Goal: Obtain resource: Obtain resource

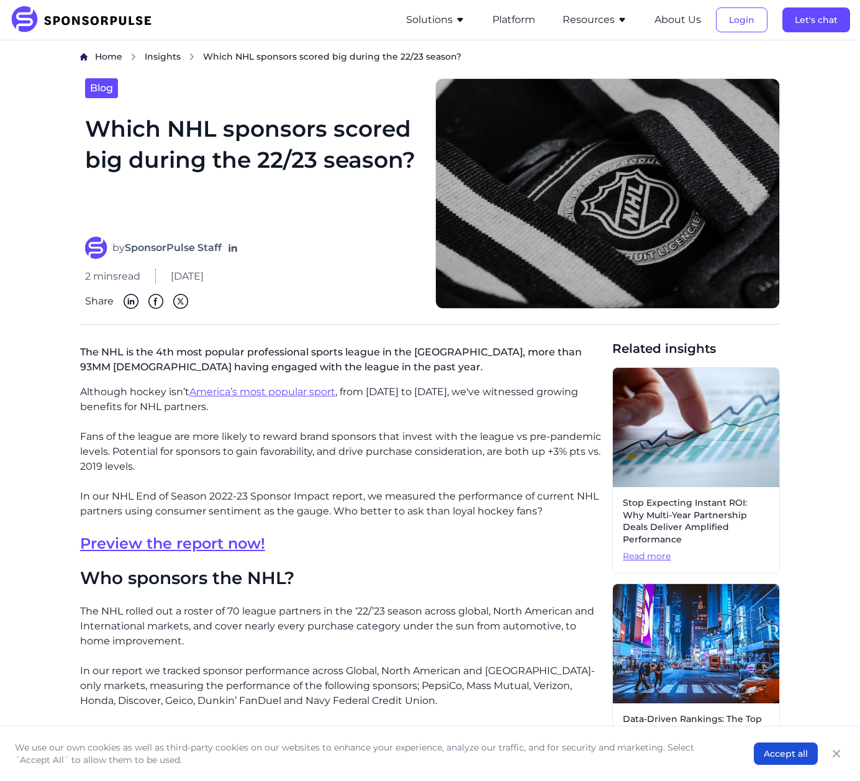
click at [42, 26] on img at bounding box center [85, 19] width 151 height 27
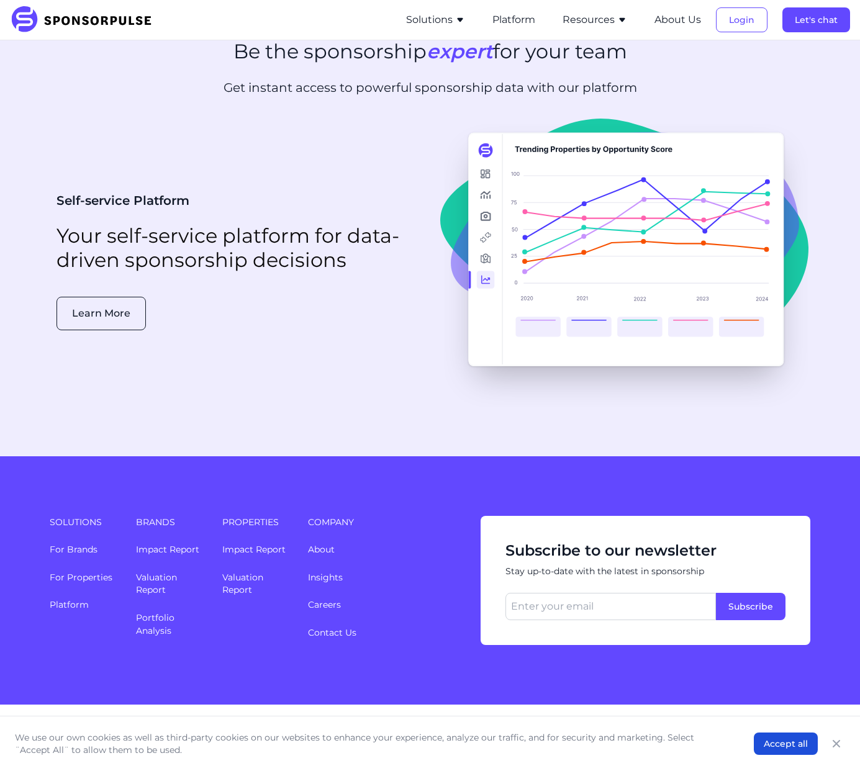
scroll to position [2973, 0]
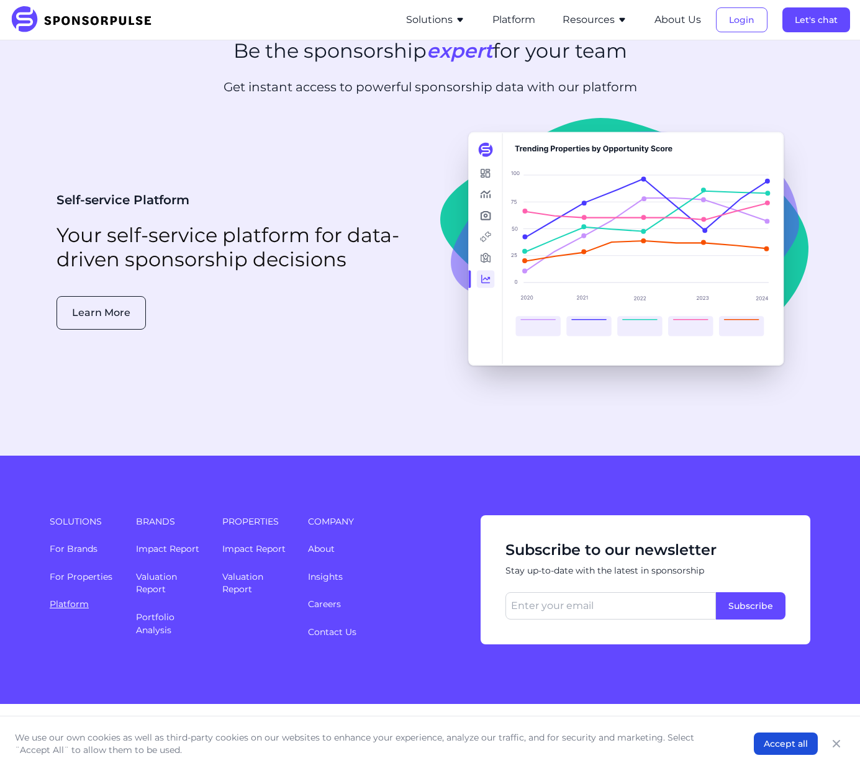
click at [55, 599] on link "Platform" at bounding box center [69, 604] width 39 height 11
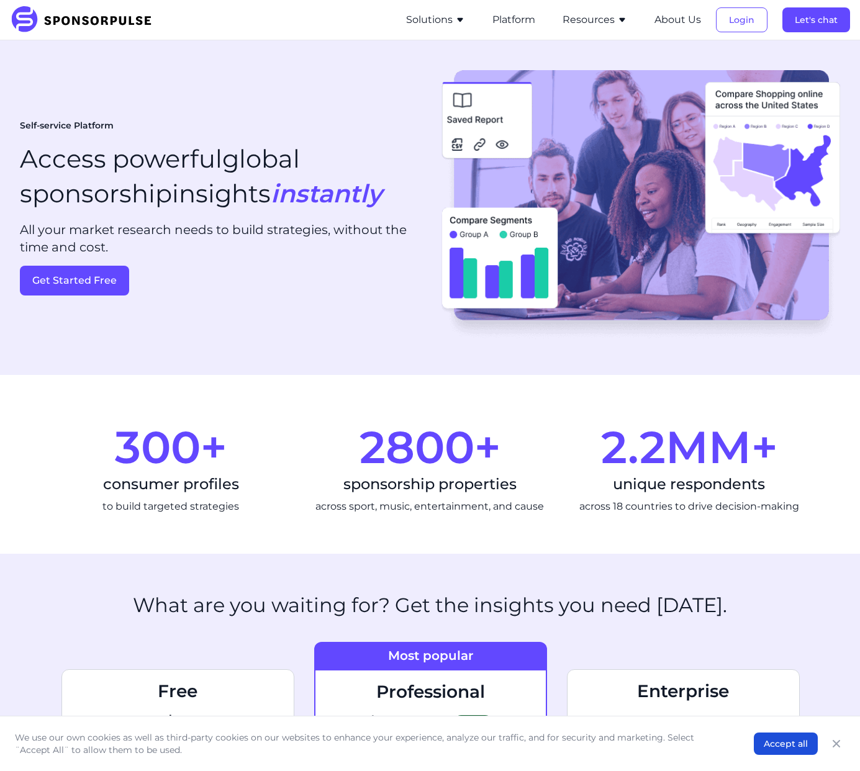
scroll to position [419, 0]
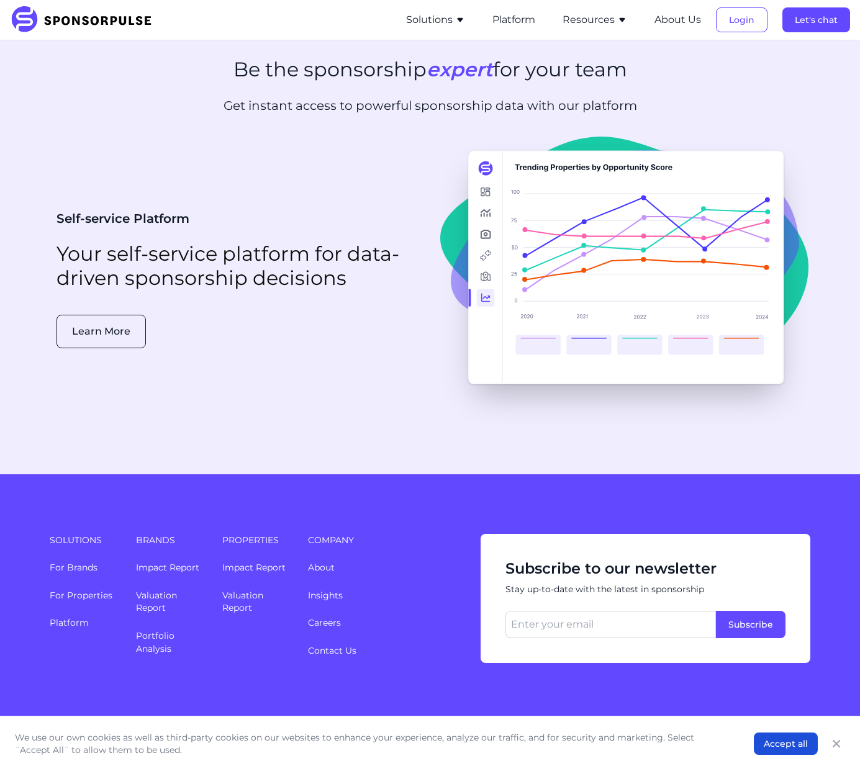
scroll to position [2973, 0]
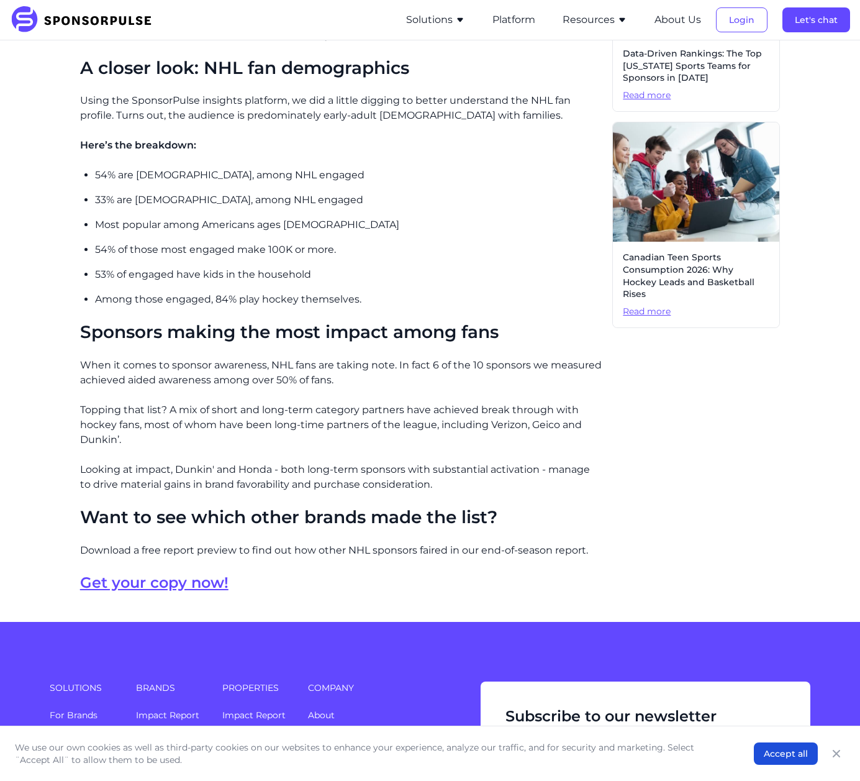
scroll to position [666, 0]
click at [214, 588] on link "Get your copy now!" at bounding box center [154, 582] width 148 height 18
